Goal: Information Seeking & Learning: Learn about a topic

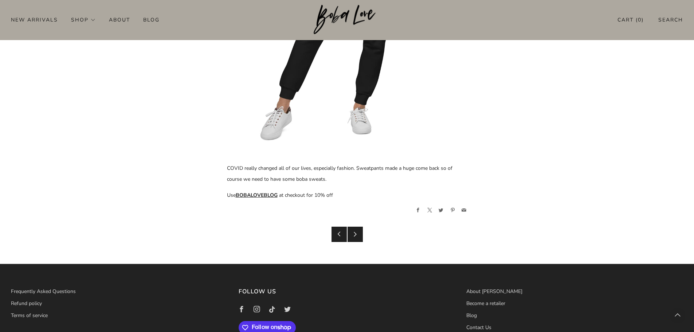
scroll to position [2623, 0]
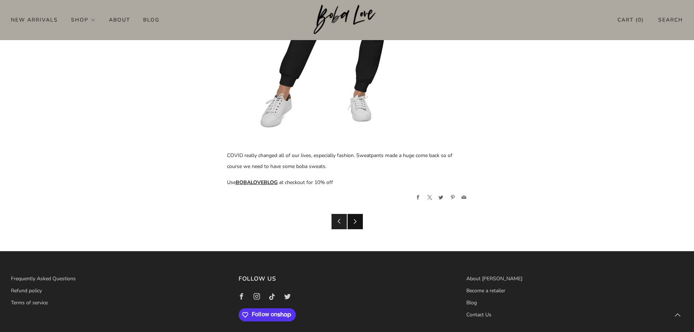
click at [354, 220] on icon at bounding box center [355, 221] width 5 height 5
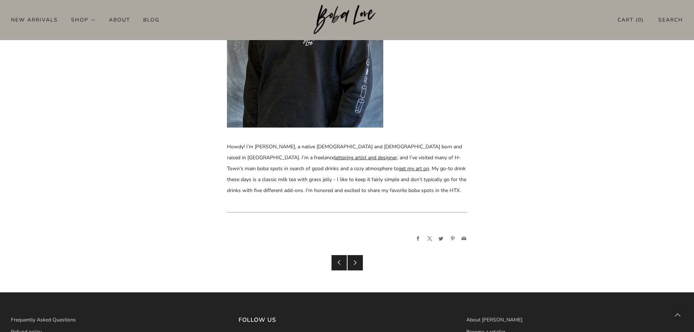
scroll to position [3571, 0]
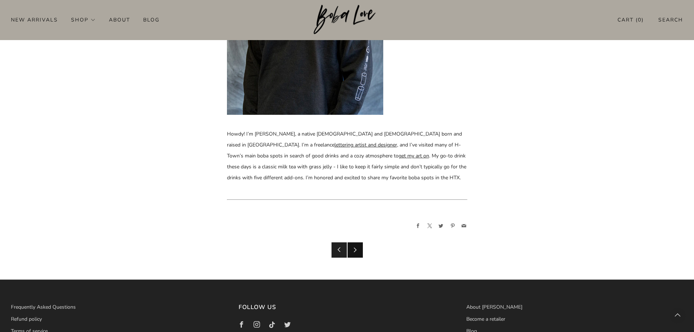
click at [356, 247] on icon at bounding box center [355, 249] width 5 height 5
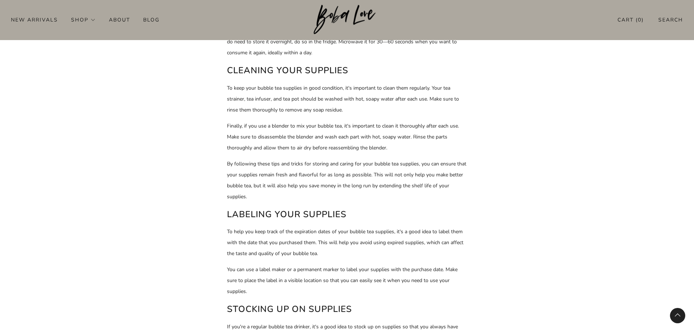
scroll to position [534, 0]
